Goal: Task Accomplishment & Management: Manage account settings

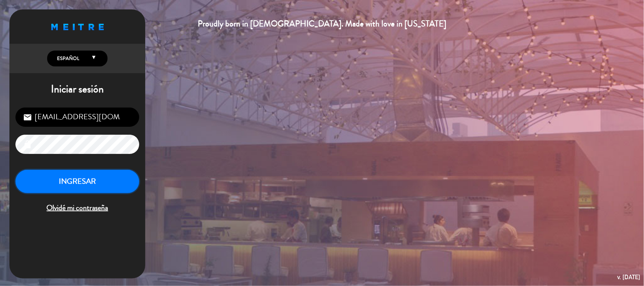
click at [60, 185] on button "INGRESAR" at bounding box center [77, 182] width 124 height 24
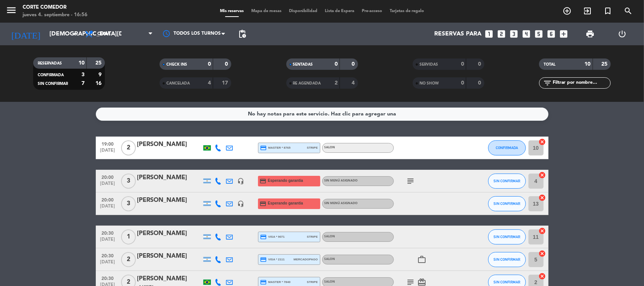
click at [408, 180] on icon "subject" at bounding box center [410, 181] width 9 height 9
click at [409, 179] on icon "subject" at bounding box center [410, 181] width 9 height 9
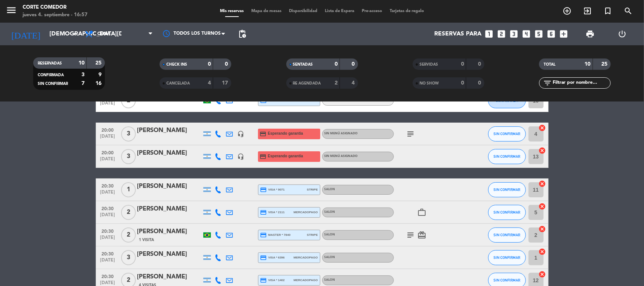
scroll to position [94, 0]
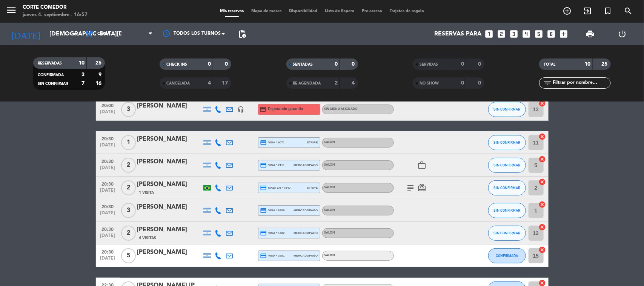
click at [150, 106] on div "[PERSON_NAME]" at bounding box center [169, 106] width 64 height 10
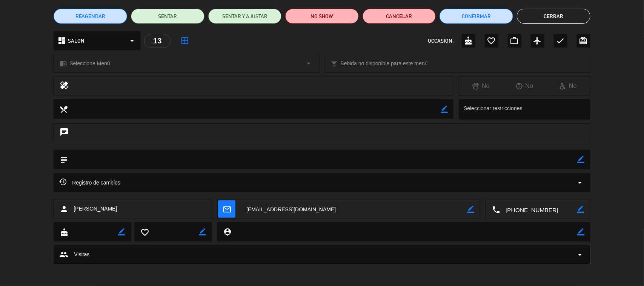
scroll to position [0, 0]
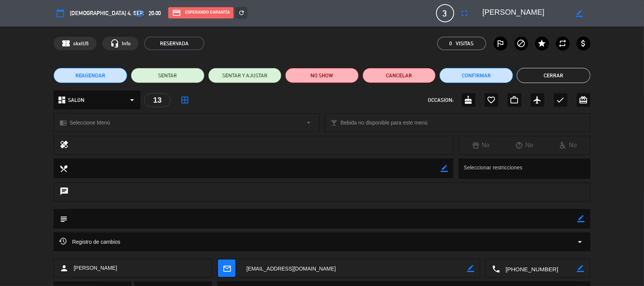
click at [546, 74] on button "Cerrar" at bounding box center [554, 75] width 74 height 15
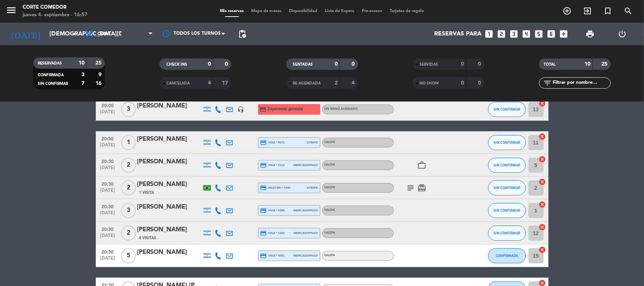
scroll to position [146, 0]
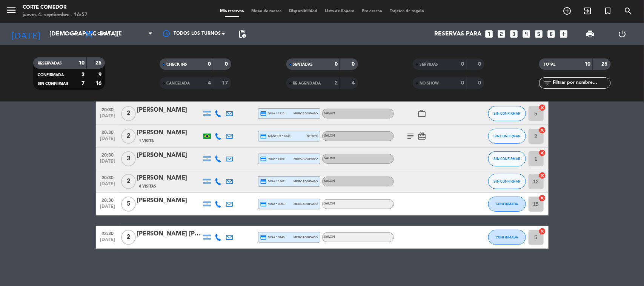
click at [410, 138] on icon "subject" at bounding box center [410, 136] width 9 height 9
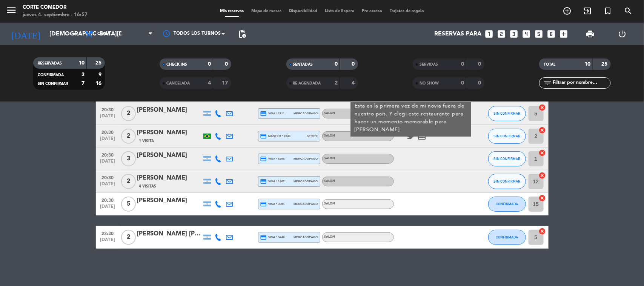
scroll to position [99, 0]
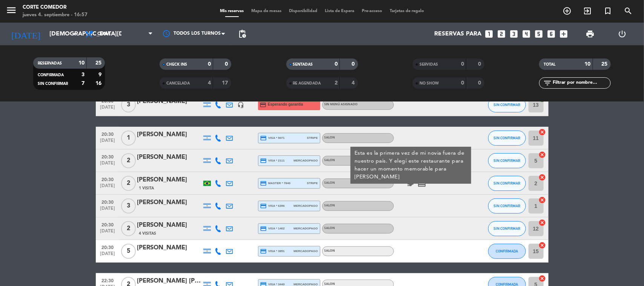
click at [411, 183] on icon "subject" at bounding box center [410, 183] width 9 height 9
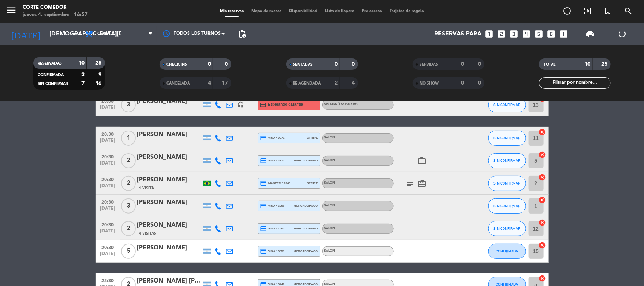
scroll to position [0, 0]
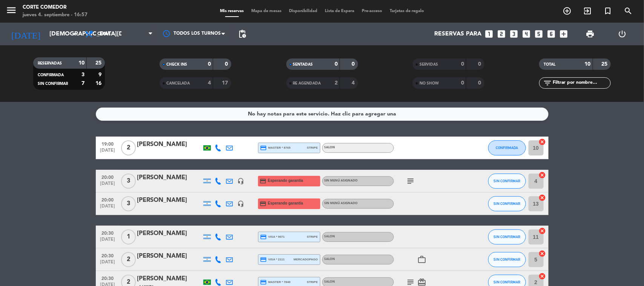
click at [216, 178] on icon at bounding box center [218, 181] width 7 height 7
click at [234, 165] on span at bounding box center [237, 168] width 6 height 6
click at [216, 202] on icon at bounding box center [218, 203] width 7 height 7
click at [233, 189] on span at bounding box center [236, 191] width 6 height 6
click at [27, 219] on bookings-row "19:00 [DATE] 2 [PERSON_NAME] credit_card master * 8765 stripe SALON CONFIRMADA …" at bounding box center [322, 266] width 644 height 258
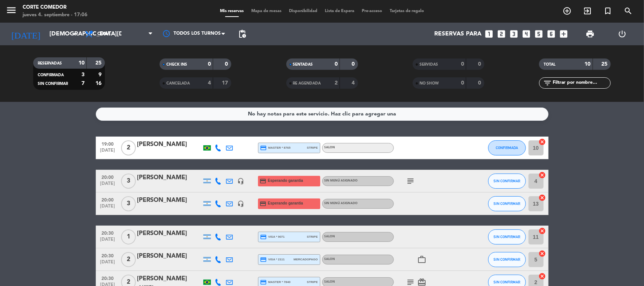
click at [166, 211] on div at bounding box center [169, 209] width 64 height 6
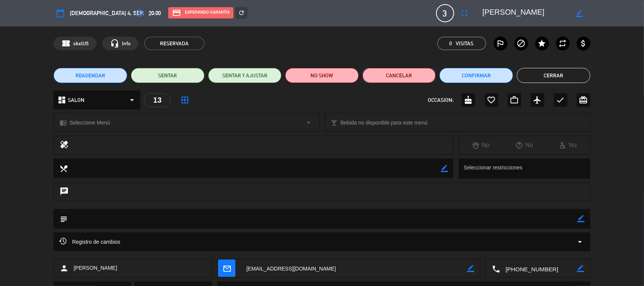
click at [408, 73] on button "Cancelar" at bounding box center [400, 75] width 74 height 15
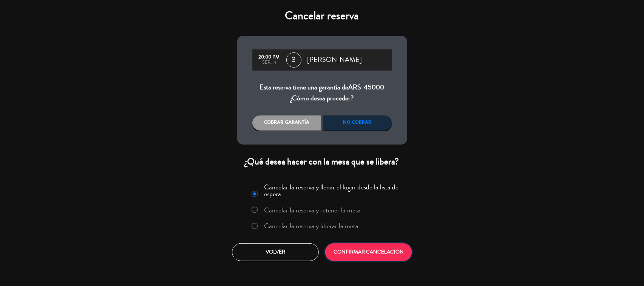
click at [370, 249] on button "CONFIRMAR CANCELACIÓN" at bounding box center [368, 252] width 87 height 18
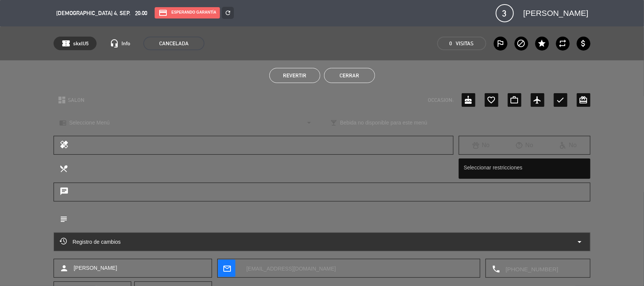
click at [343, 72] on button "Cerrar" at bounding box center [349, 75] width 51 height 15
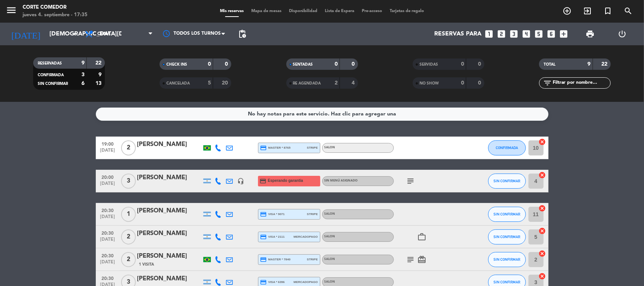
click at [409, 178] on icon "subject" at bounding box center [410, 181] width 9 height 9
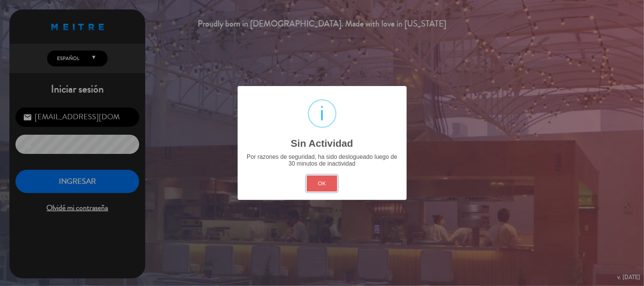
click at [328, 184] on button "OK" at bounding box center [322, 183] width 31 height 16
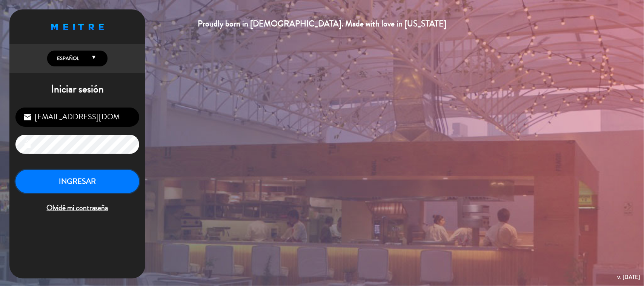
click at [99, 172] on button "INGRESAR" at bounding box center [77, 182] width 124 height 24
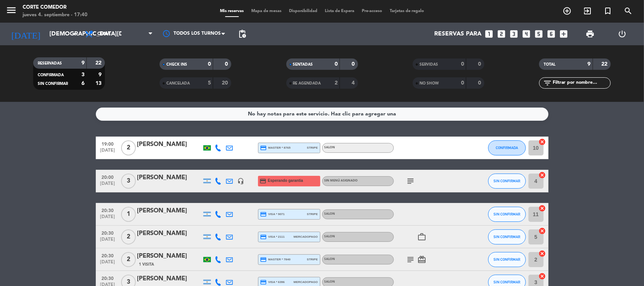
click at [157, 178] on div "[PERSON_NAME]" at bounding box center [169, 178] width 64 height 10
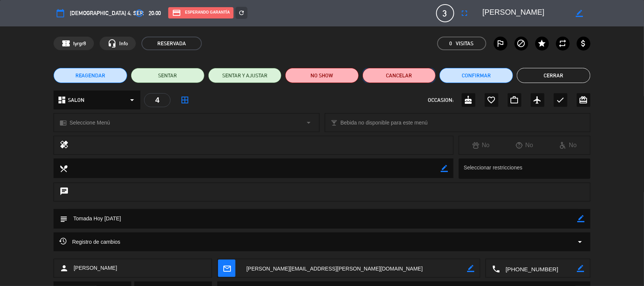
click at [399, 74] on button "Cancelar" at bounding box center [400, 75] width 74 height 15
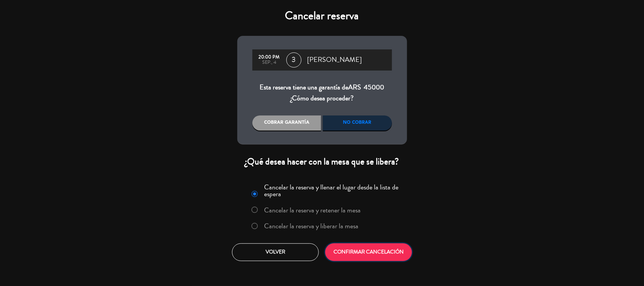
click at [363, 256] on button "CONFIRMAR CANCELACIÓN" at bounding box center [368, 252] width 87 height 18
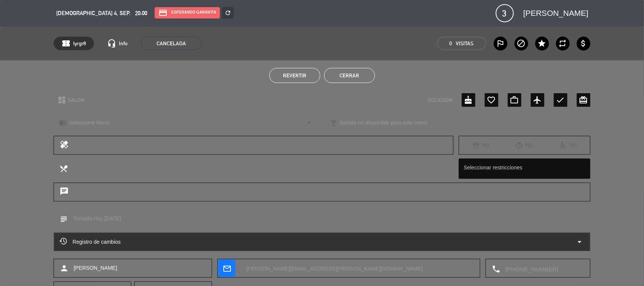
click at [368, 77] on button "Cerrar" at bounding box center [349, 75] width 51 height 15
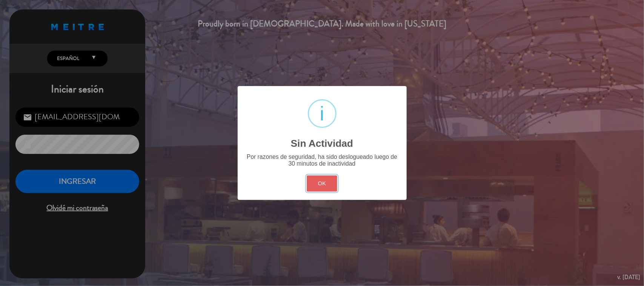
click at [320, 186] on button "OK" at bounding box center [322, 183] width 31 height 16
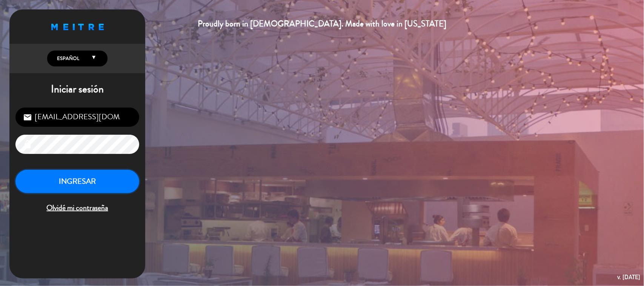
click at [100, 182] on button "INGRESAR" at bounding box center [77, 182] width 124 height 24
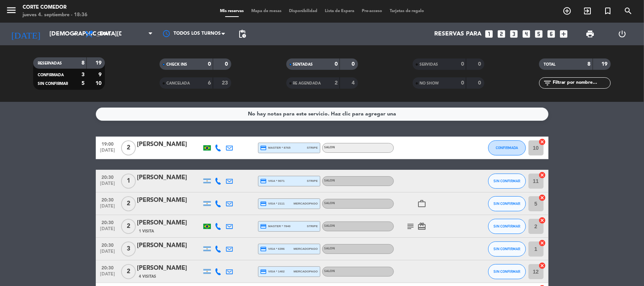
scroll to position [90, 0]
